Goal: Check status: Check status

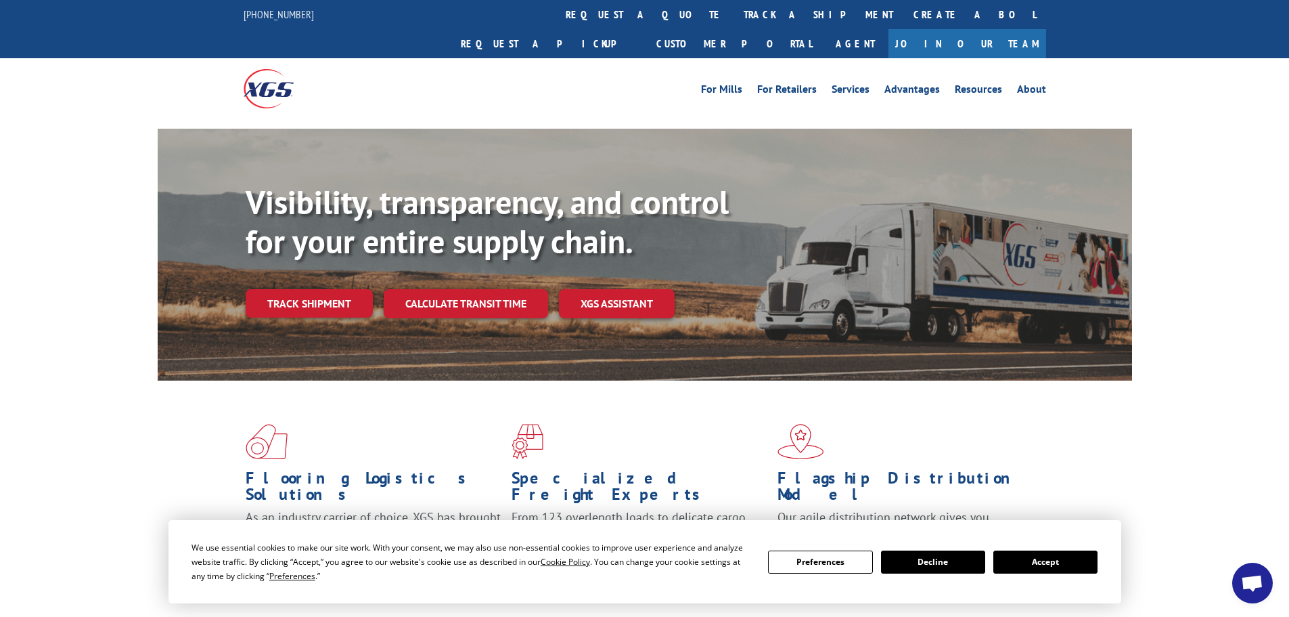
click at [1056, 568] on button "Accept" at bounding box center [1046, 561] width 104 height 23
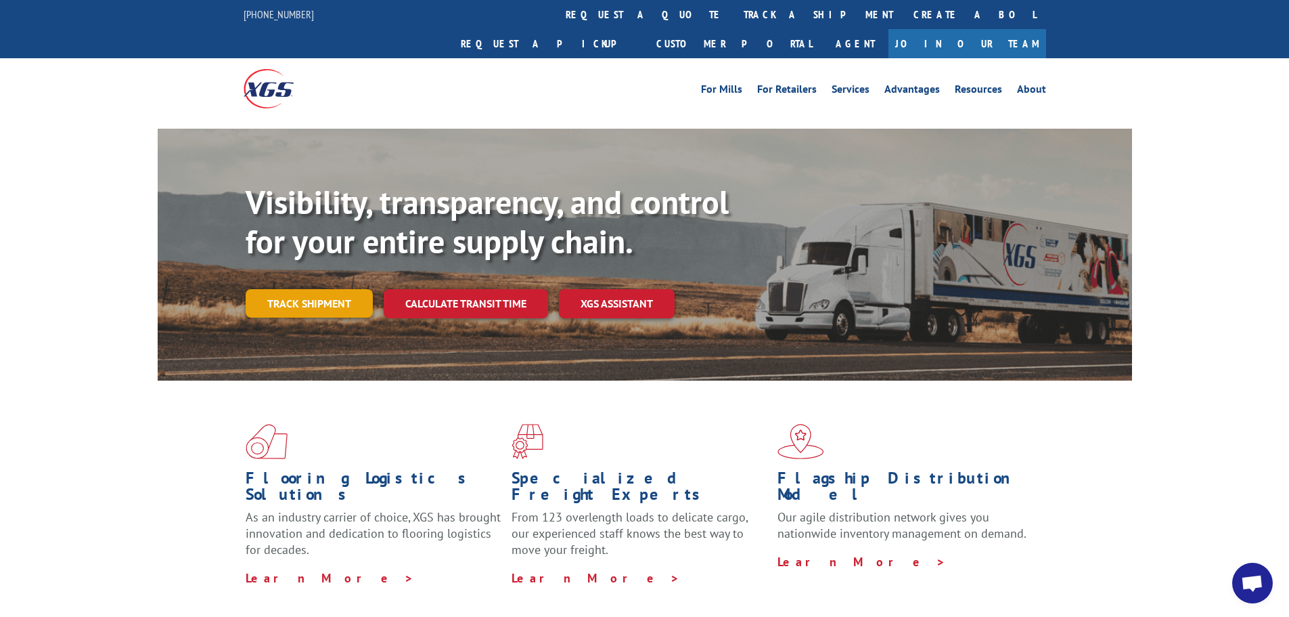
click at [331, 289] on link "Track shipment" at bounding box center [309, 303] width 127 height 28
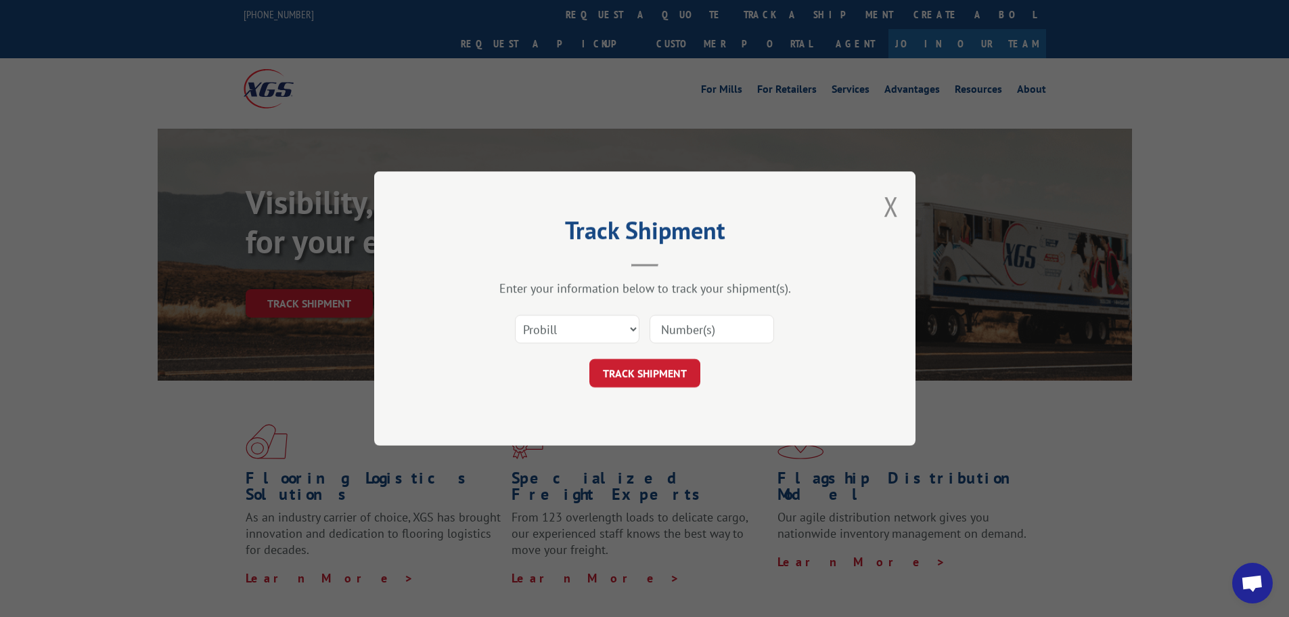
click at [714, 328] on input at bounding box center [712, 329] width 125 height 28
paste input "2556137"
type input "2556137"
click at [646, 370] on button "TRACK SHIPMENT" at bounding box center [644, 373] width 111 height 28
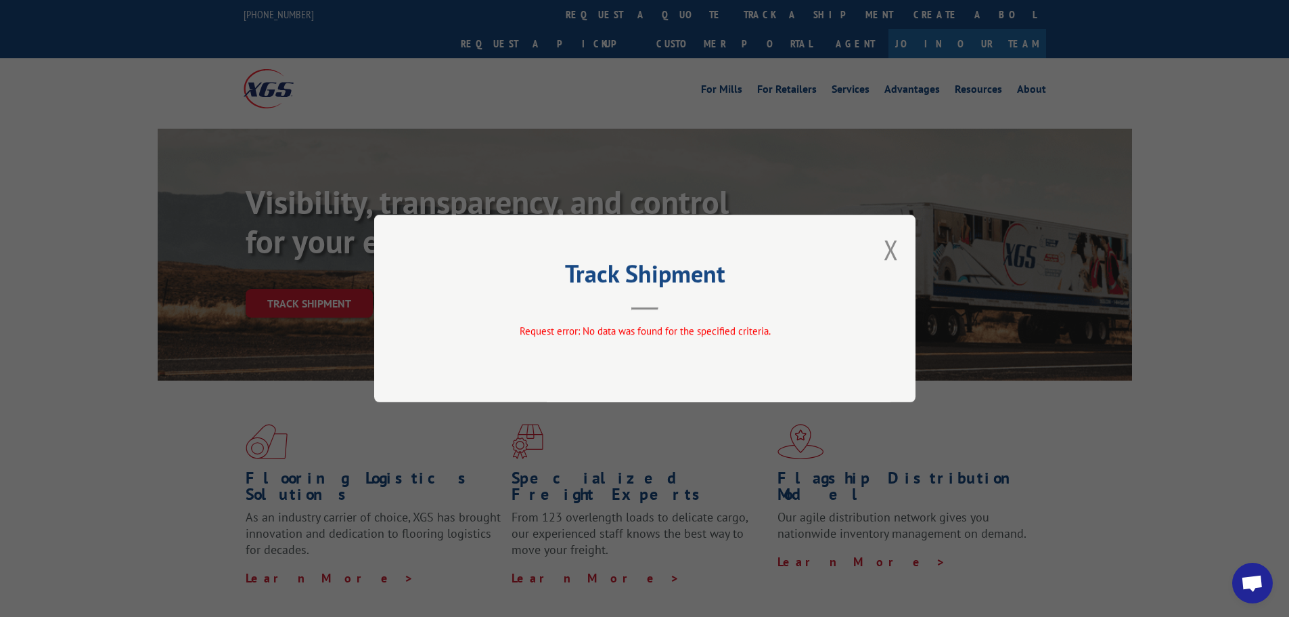
click at [681, 329] on span "Request error: No data was found for the specified criteria." at bounding box center [644, 330] width 251 height 13
click at [893, 249] on button "Close modal" at bounding box center [891, 249] width 15 height 36
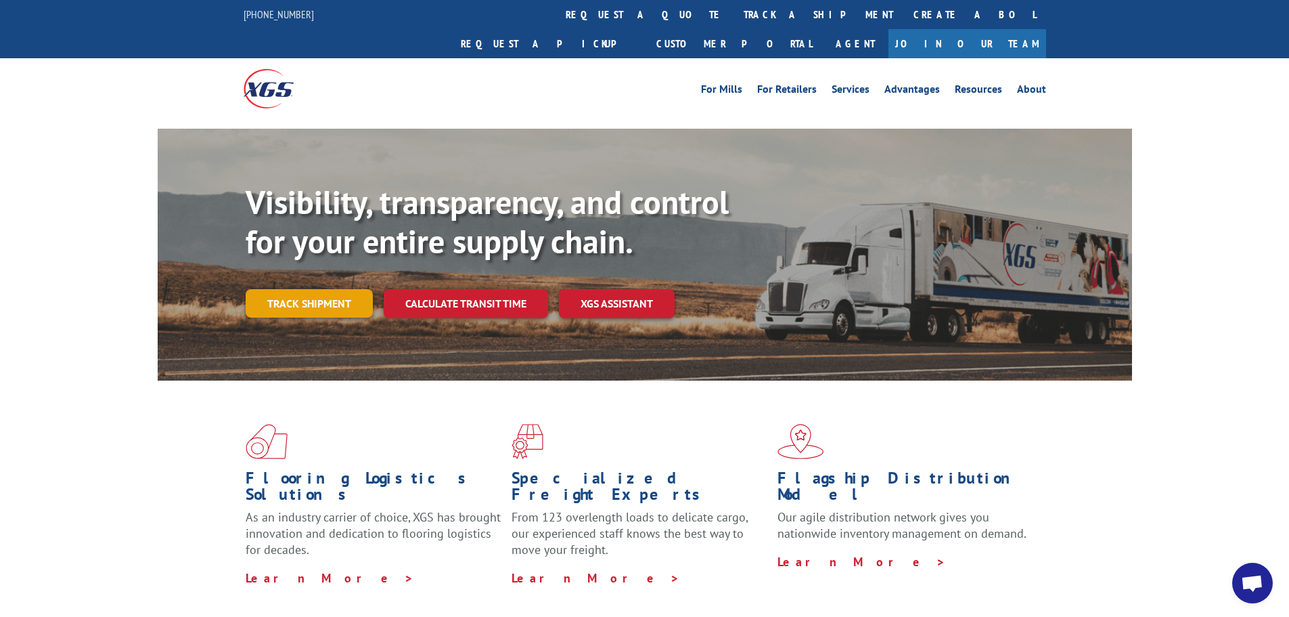
click at [323, 289] on link "Track shipment" at bounding box center [309, 303] width 127 height 28
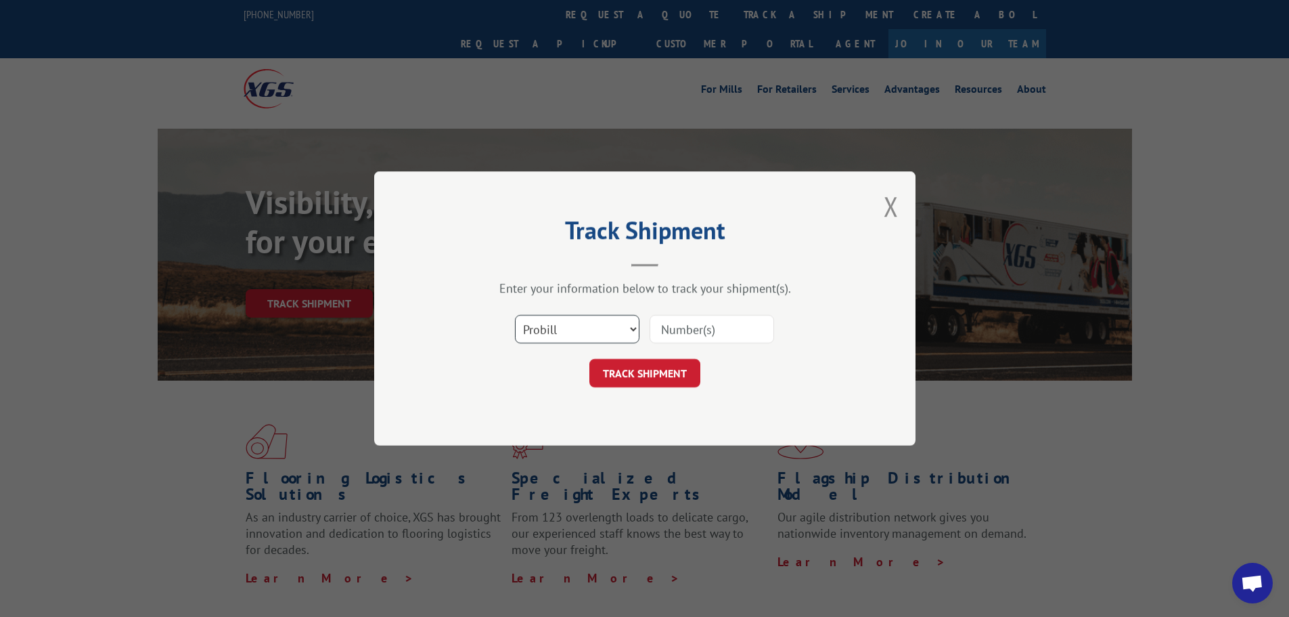
click at [617, 319] on select "Select category... Probill BOL PO" at bounding box center [577, 329] width 125 height 28
select select "po"
click at [515, 315] on select "Select category... Probill BOL PO" at bounding box center [577, 329] width 125 height 28
drag, startPoint x: 672, startPoint y: 312, endPoint x: 673, endPoint y: 330, distance: 17.6
click at [672, 314] on div "Select category... Probill BOL PO" at bounding box center [645, 329] width 406 height 45
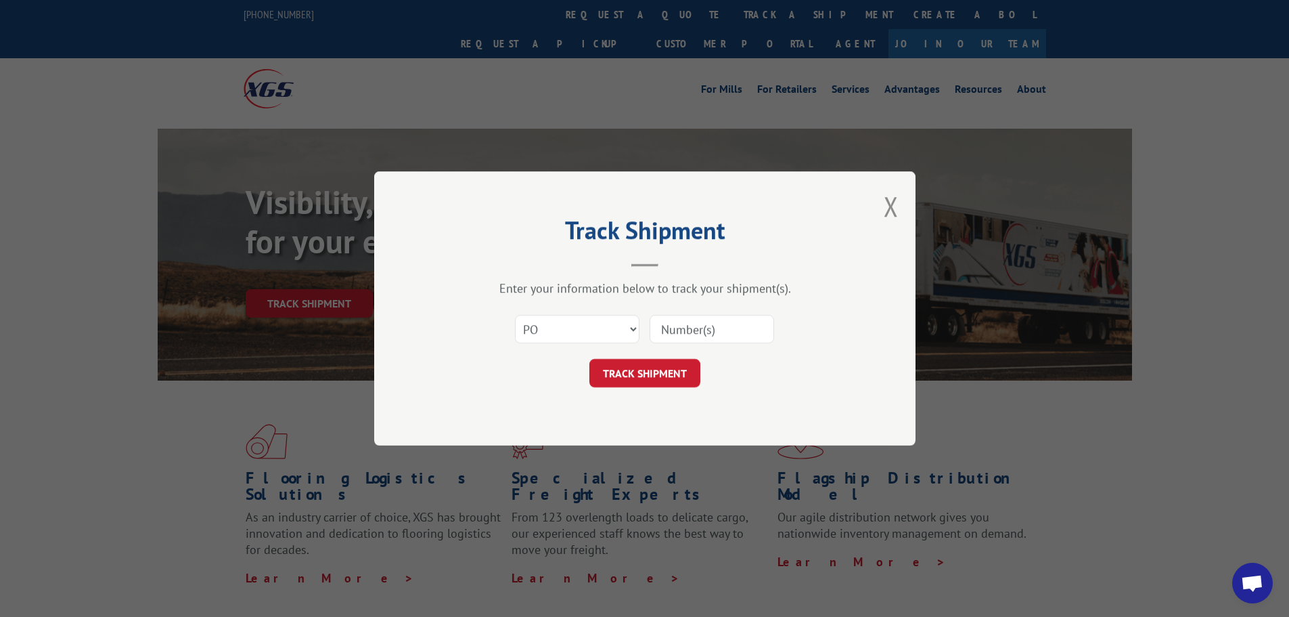
click at [673, 330] on input at bounding box center [712, 329] width 125 height 28
paste input "83550580"
type input "83550580"
click at [627, 383] on button "TRACK SHIPMENT" at bounding box center [644, 373] width 111 height 28
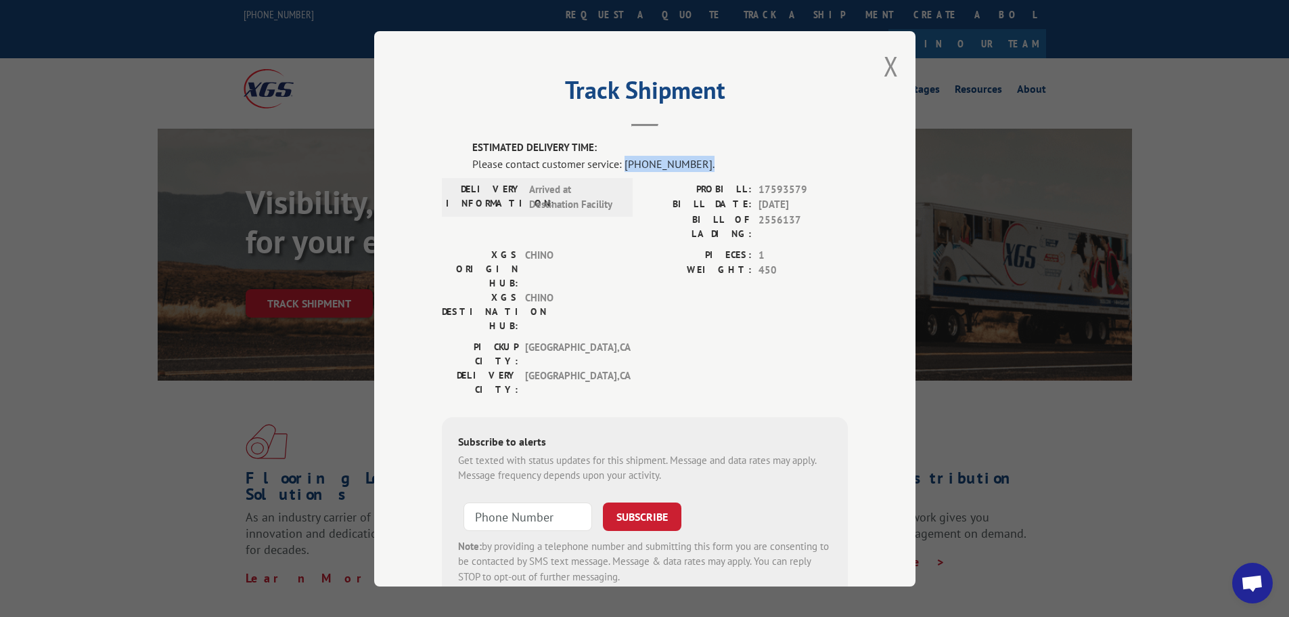
drag, startPoint x: 619, startPoint y: 164, endPoint x: 702, endPoint y: 160, distance: 82.6
click at [702, 160] on div "Please contact customer service: [PHONE_NUMBER]." at bounding box center [660, 163] width 376 height 16
click at [703, 160] on div "Please contact customer service: [PHONE_NUMBER]." at bounding box center [660, 163] width 376 height 16
drag, startPoint x: 618, startPoint y: 164, endPoint x: 672, endPoint y: 162, distance: 54.2
click at [673, 158] on div "Please contact customer service: [PHONE_NUMBER]." at bounding box center [660, 163] width 376 height 16
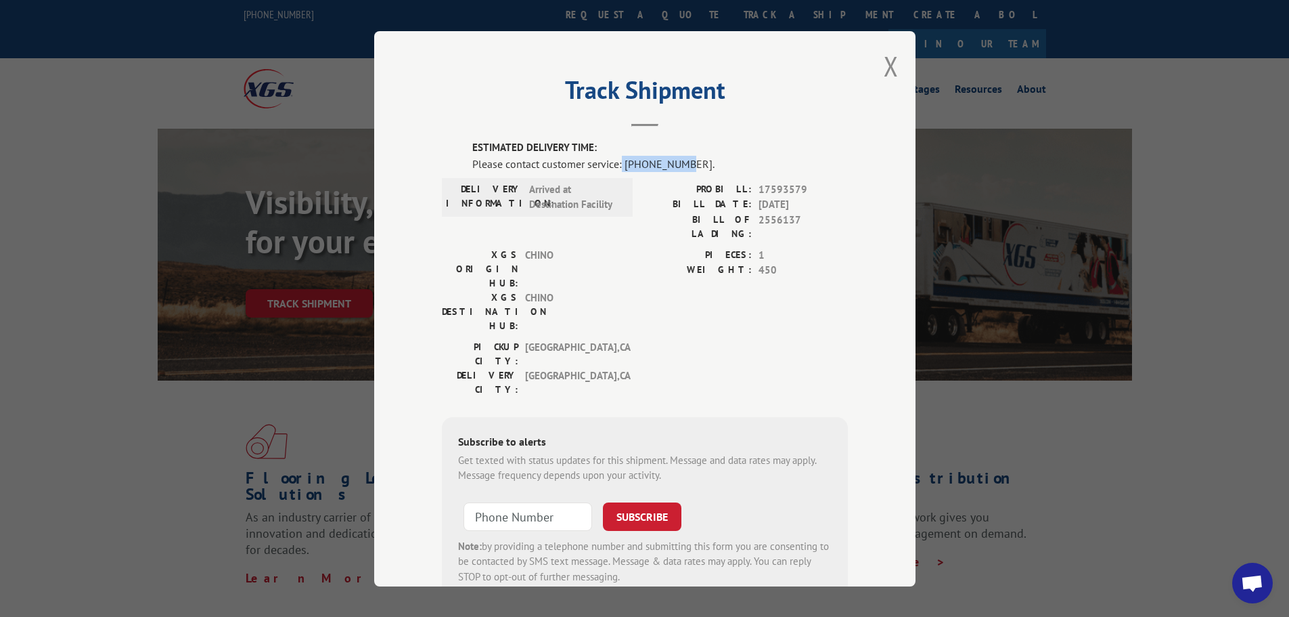
click at [672, 162] on div "Please contact customer service: [PHONE_NUMBER]." at bounding box center [660, 163] width 376 height 16
drag, startPoint x: 619, startPoint y: 163, endPoint x: 689, endPoint y: 160, distance: 70.5
click at [689, 160] on div "Please contact customer service: [PHONE_NUMBER]." at bounding box center [660, 163] width 376 height 16
copy div "[PHONE_NUMBER]"
click at [718, 160] on div "Please contact customer service: [PHONE_NUMBER]." at bounding box center [660, 163] width 376 height 16
